Goal: Task Accomplishment & Management: Manage account settings

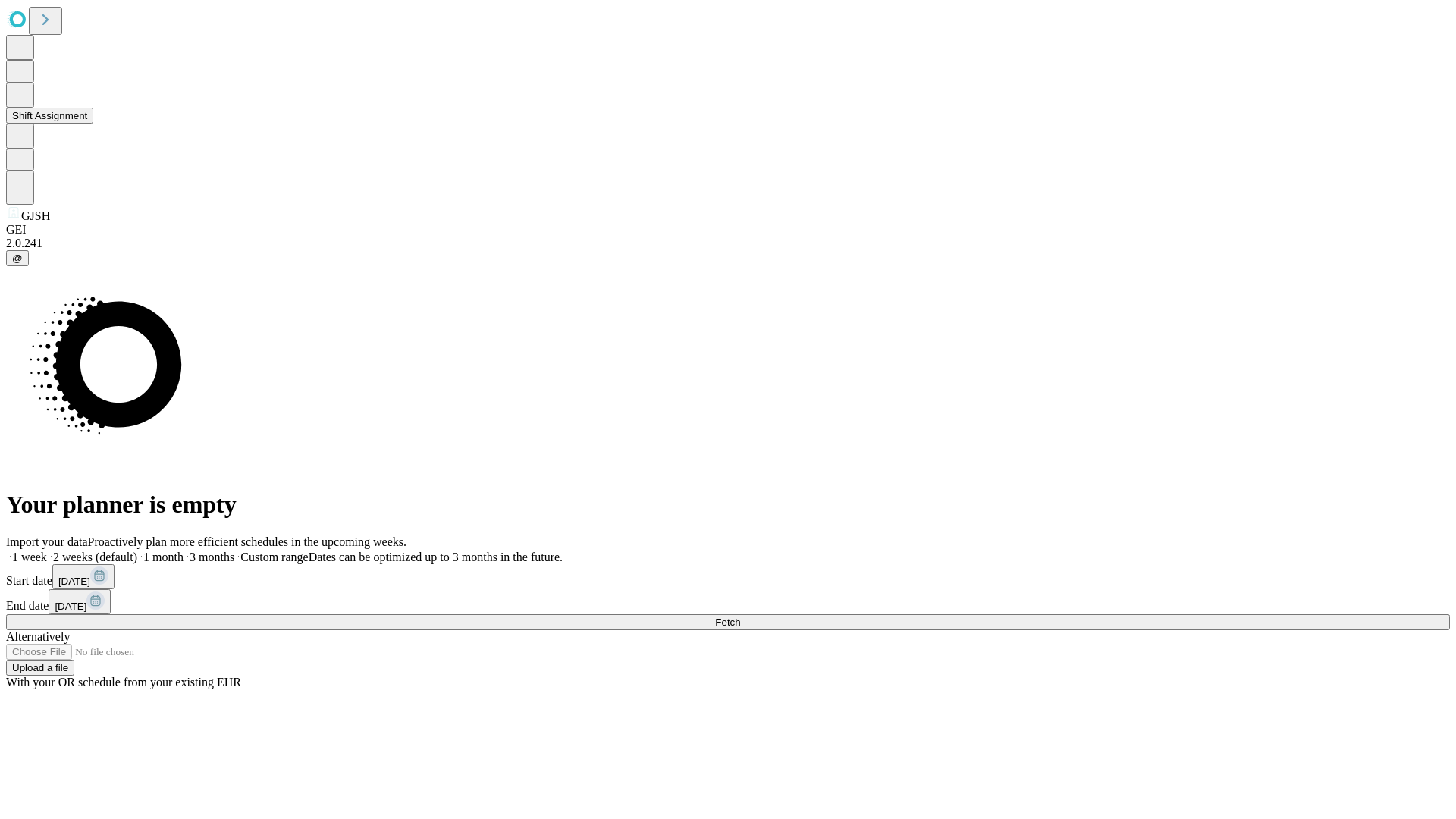
click at [93, 123] on button "Shift Assignment" at bounding box center [49, 116] width 88 height 16
